Goal: Check status: Check status

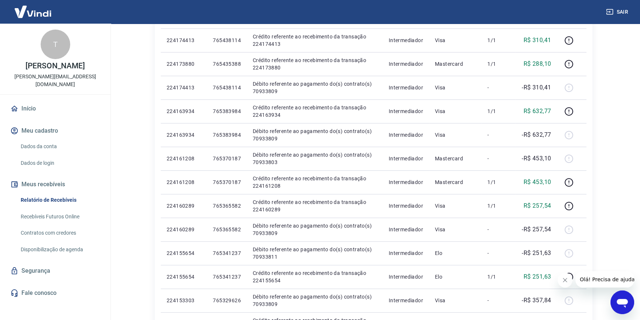
scroll to position [269, 0]
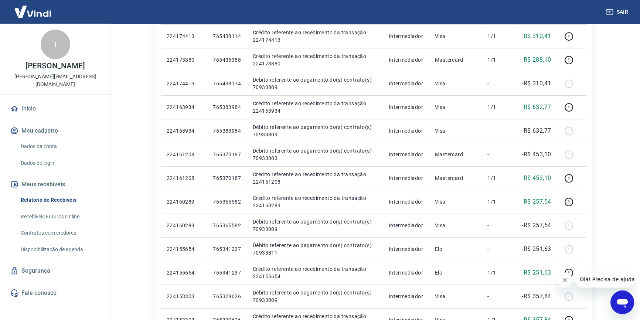
click at [45, 213] on link "Recebíveis Futuros Online" at bounding box center [60, 216] width 84 height 15
click at [46, 229] on link "Contratos com credores" at bounding box center [60, 232] width 84 height 15
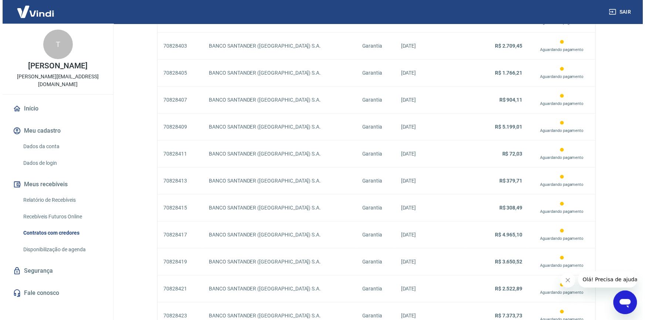
scroll to position [628, 0]
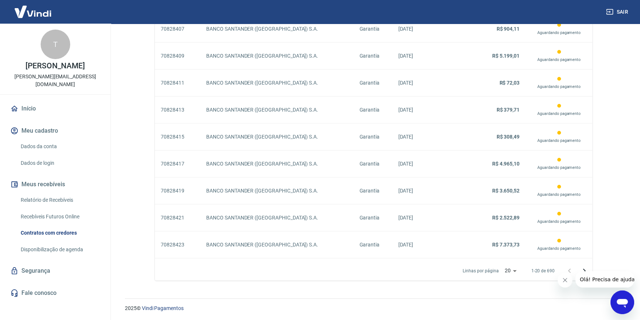
drag, startPoint x: 566, startPoint y: 278, endPoint x: 567, endPoint y: 274, distance: 4.2
click at [566, 279] on icon "Fechar mensagem da empresa" at bounding box center [565, 280] width 6 height 6
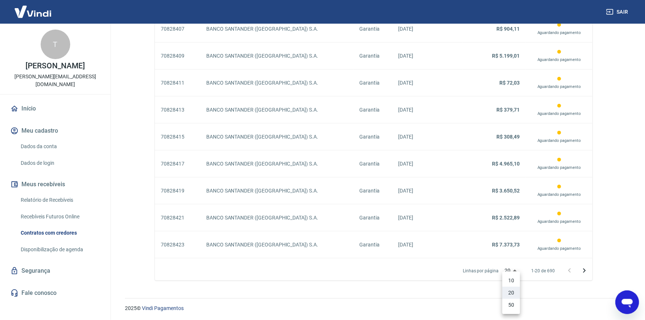
click at [510, 304] on li "50" at bounding box center [511, 305] width 18 height 12
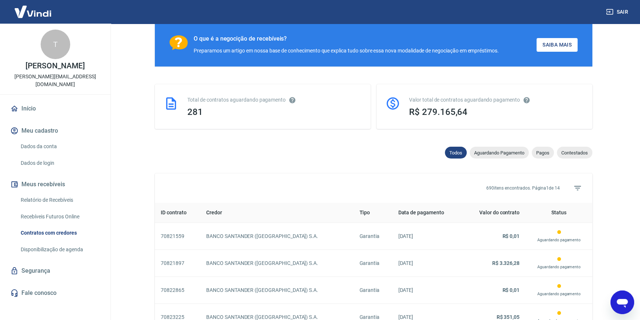
scroll to position [57, 0]
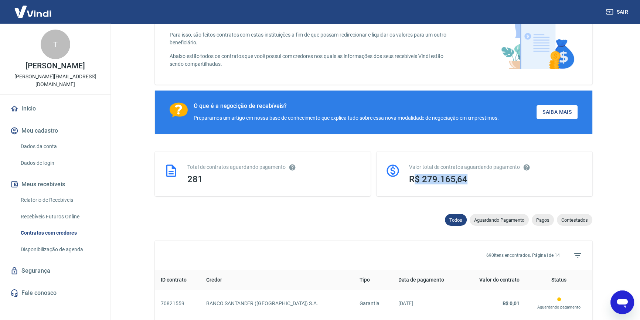
drag, startPoint x: 423, startPoint y: 174, endPoint x: 413, endPoint y: 176, distance: 9.9
click at [413, 176] on h3 "R$ 279.165,64" at bounding box center [496, 179] width 174 height 10
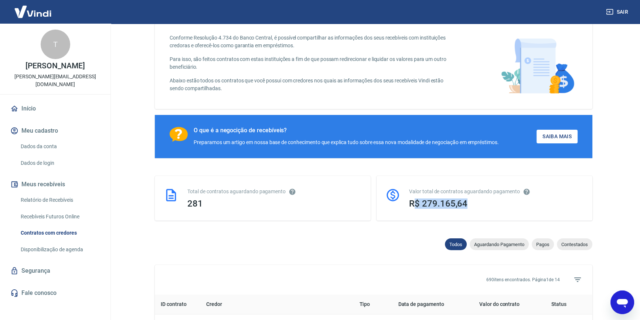
scroll to position [0, 0]
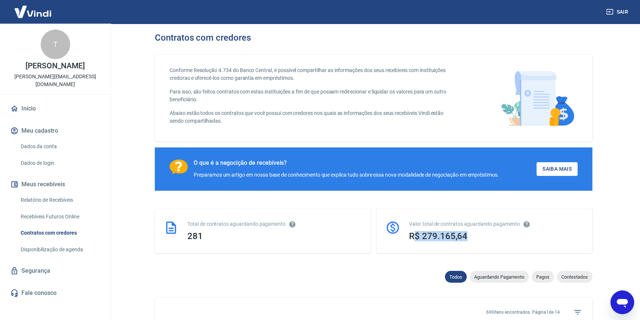
click at [459, 229] on div "Valor total de contratos aguardando pagamento R$ 279.165,64" at bounding box center [496, 230] width 174 height 21
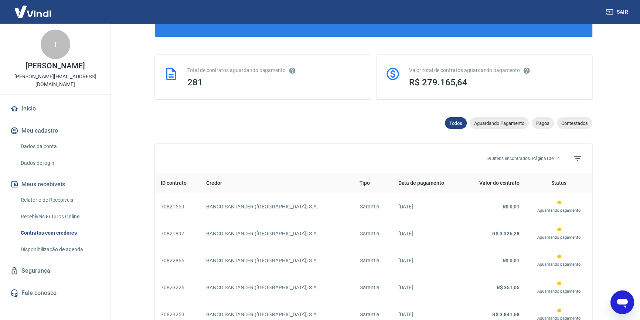
scroll to position [159, 0]
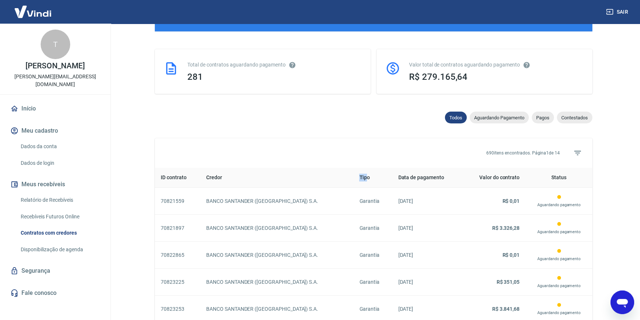
click at [368, 177] on th "Tipo" at bounding box center [372, 178] width 39 height 20
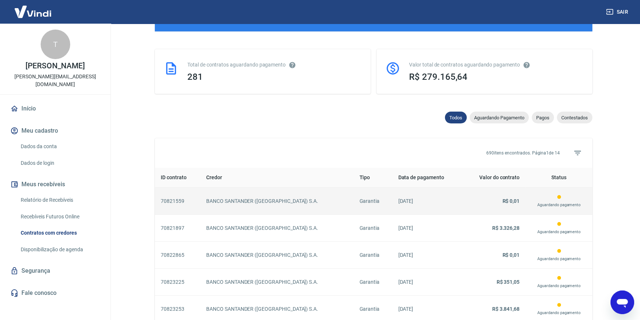
click at [359, 195] on td "Garantia" at bounding box center [372, 201] width 39 height 27
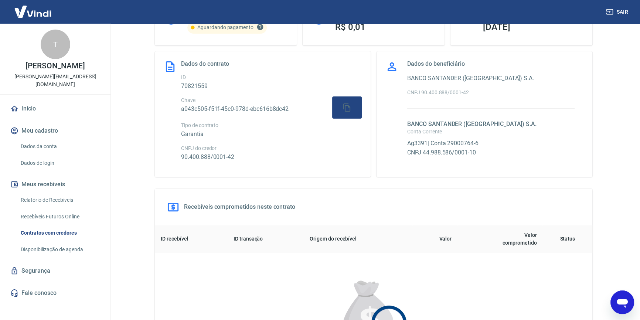
scroll to position [33, 0]
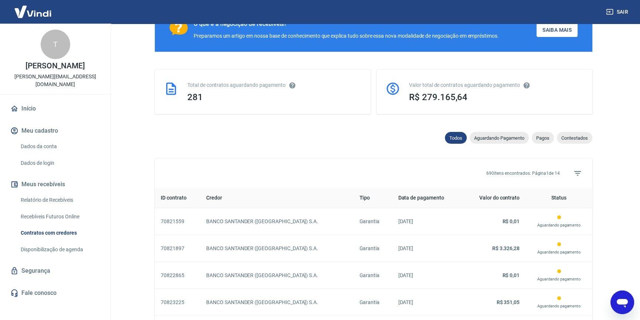
scroll to position [140, 0]
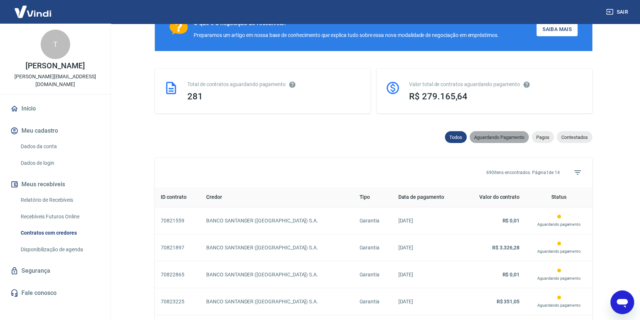
click at [490, 138] on span "Aguardando Pagamento" at bounding box center [499, 137] width 59 height 6
select select "waiting_payment"
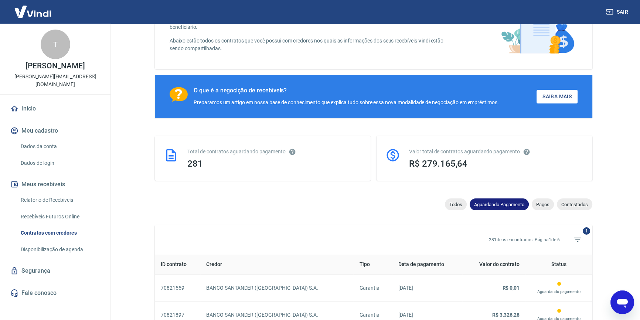
scroll to position [140, 0]
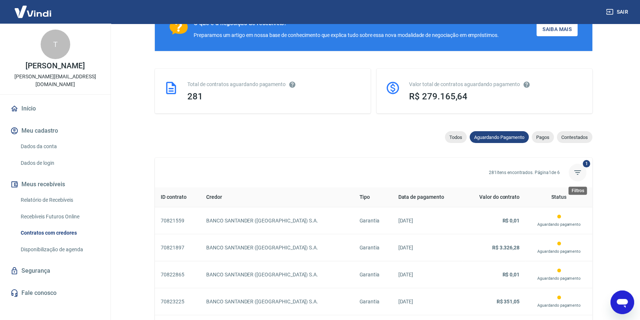
click at [578, 170] on icon "Filtros" at bounding box center [577, 172] width 9 height 9
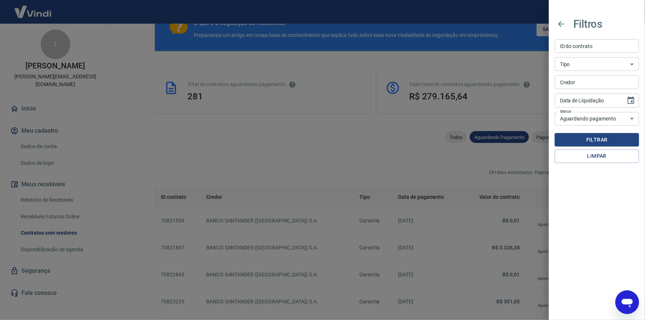
click at [359, 148] on div at bounding box center [322, 160] width 645 height 320
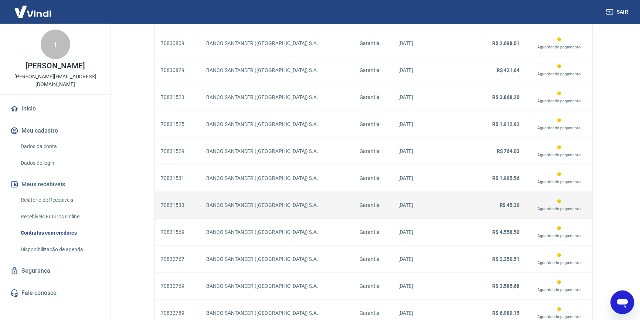
scroll to position [1436, 0]
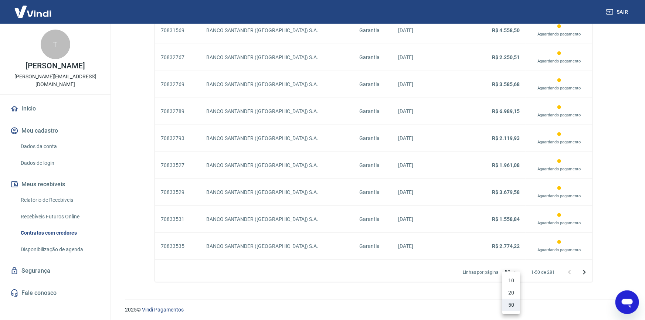
click at [462, 290] on div at bounding box center [322, 160] width 645 height 320
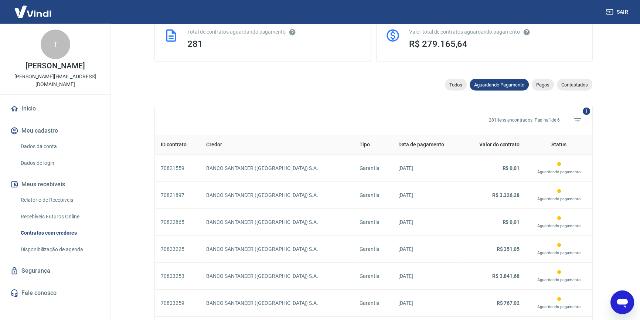
scroll to position [126, 0]
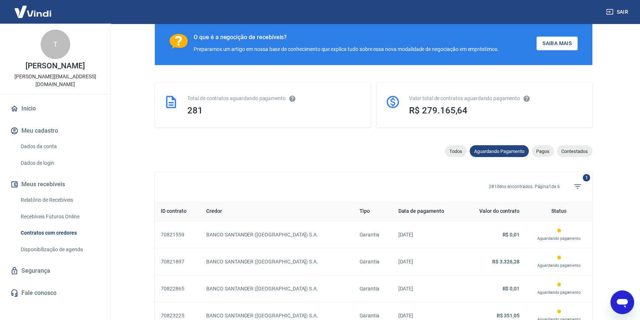
click at [543, 183] on p "281 itens encontrados. Página 1 de 6" at bounding box center [524, 186] width 71 height 7
click at [50, 248] on link "Disponibilização de agenda" at bounding box center [60, 249] width 84 height 15
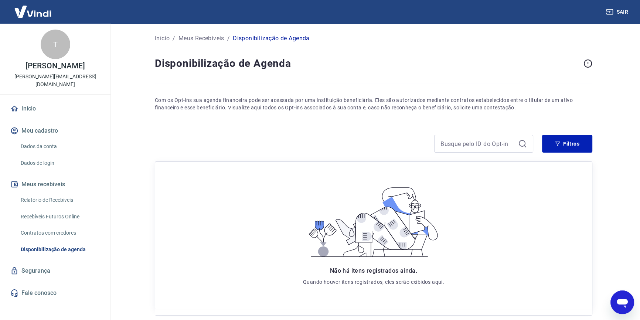
click at [50, 231] on link "Contratos com credores" at bounding box center [60, 232] width 84 height 15
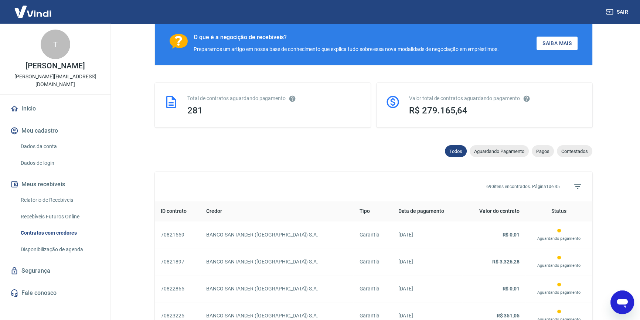
scroll to position [134, 0]
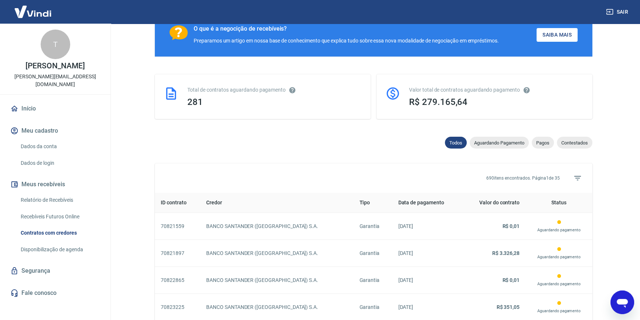
click at [494, 142] on span "Aguardando Pagamento" at bounding box center [499, 143] width 59 height 6
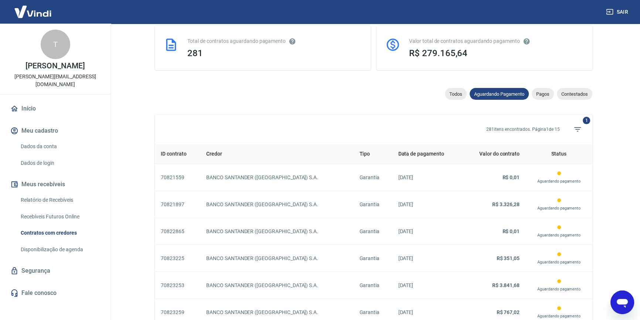
scroll to position [184, 0]
click at [540, 90] on span "Pagos" at bounding box center [543, 93] width 22 height 6
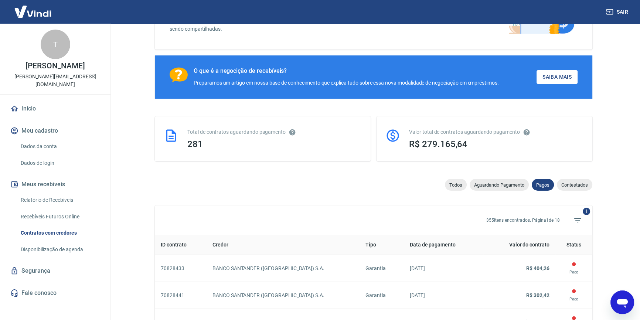
scroll to position [91, 0]
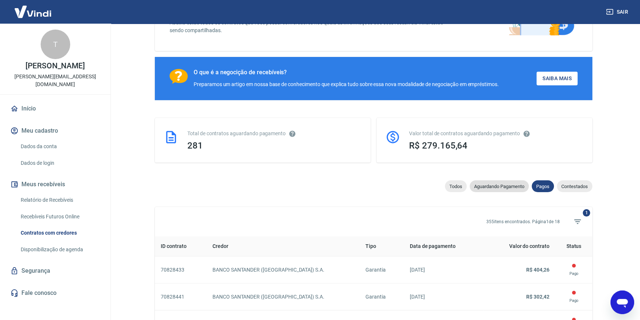
click at [491, 185] on span "Aguardando Pagamento" at bounding box center [499, 187] width 59 height 6
select select "waiting_payment"
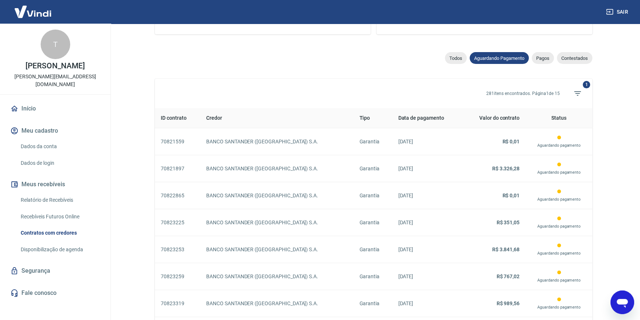
scroll to position [225, 0]
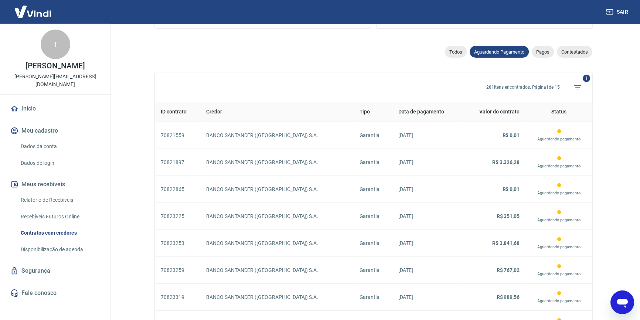
drag, startPoint x: 365, startPoint y: 49, endPoint x: 375, endPoint y: 54, distance: 10.4
click at [365, 49] on div "Todos Aguardando Pagamento Pagos Contestados" at bounding box center [373, 53] width 437 height 15
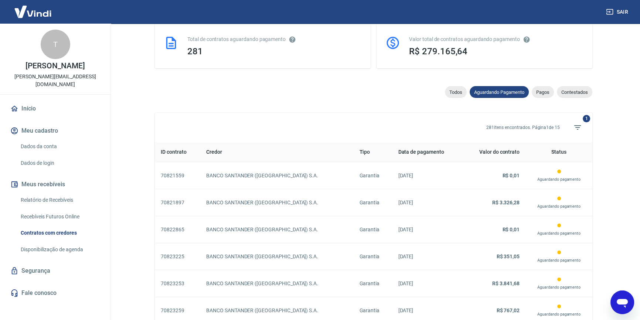
scroll to position [178, 0]
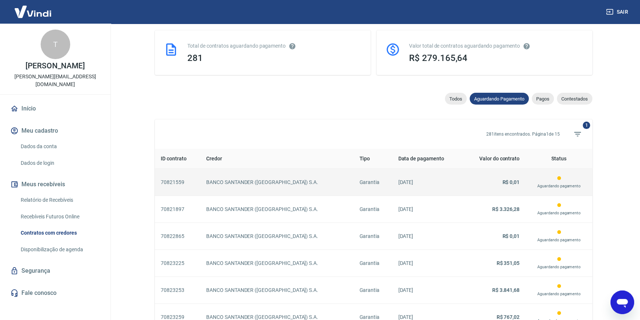
click at [273, 181] on p "BANCO SANTANDER (BRASIL) S.A." at bounding box center [276, 182] width 141 height 8
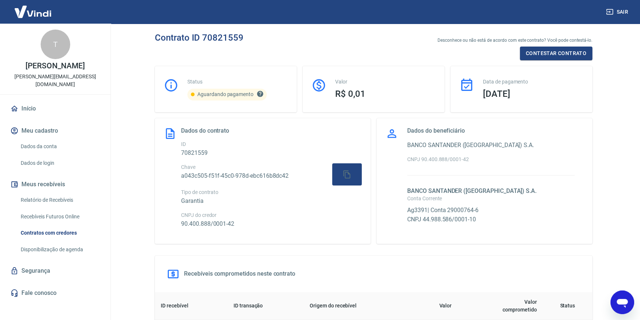
select select "waiting_payment"
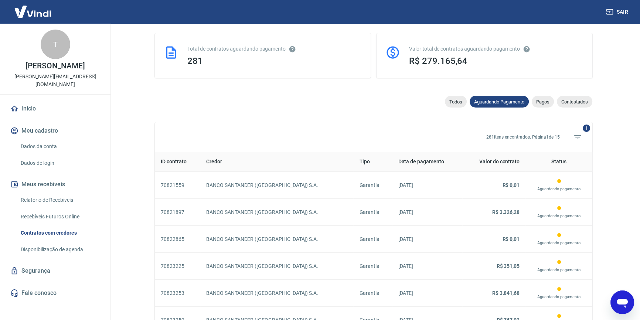
scroll to position [179, 0]
